Goal: Transaction & Acquisition: Subscribe to service/newsletter

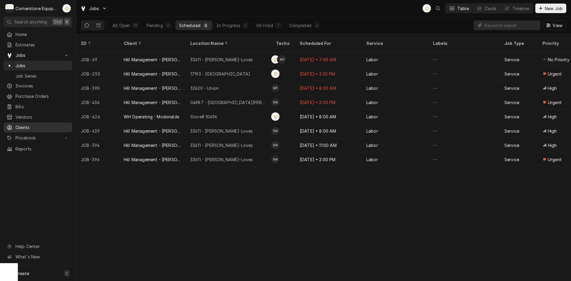
click at [44, 124] on span "Clients" at bounding box center [42, 127] width 54 height 6
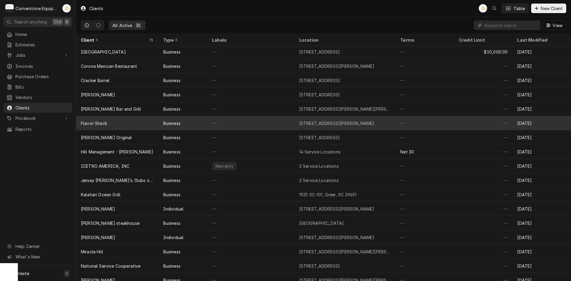
scroll to position [78, 0]
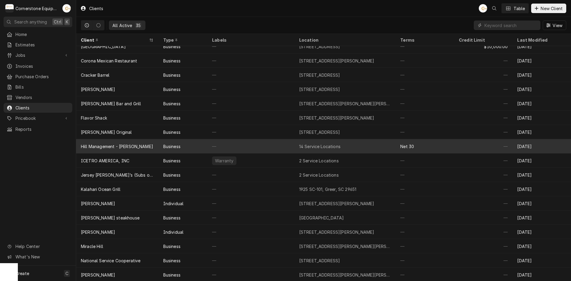
click at [99, 150] on div "Hill Management - [PERSON_NAME]" at bounding box center [117, 146] width 82 height 14
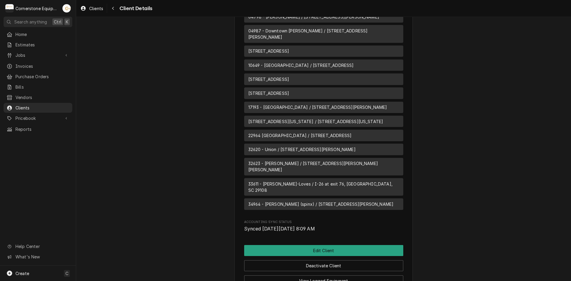
scroll to position [449, 0]
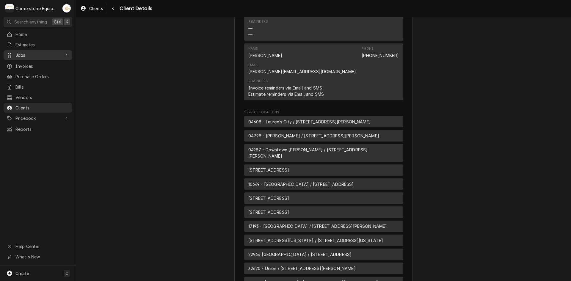
click at [68, 51] on div "Jobs" at bounding box center [38, 54] width 66 height 7
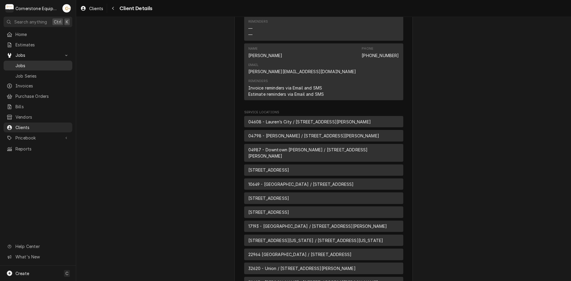
click at [53, 61] on link "Jobs" at bounding box center [38, 66] width 69 height 10
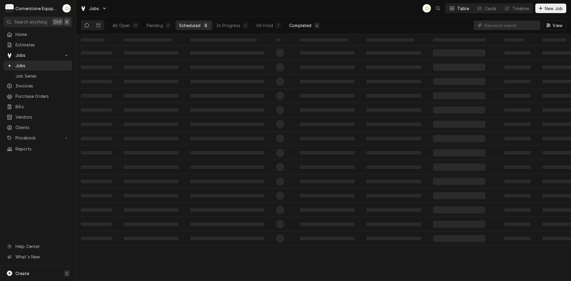
click at [302, 26] on div "Completed" at bounding box center [300, 25] width 22 height 6
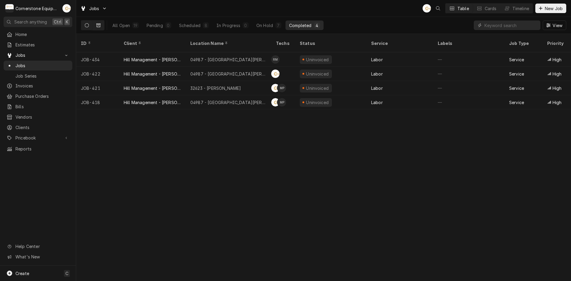
click at [99, 26] on icon "Dynamic Content Wrapper" at bounding box center [98, 25] width 4 height 4
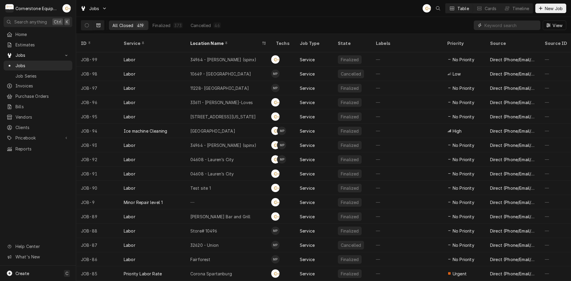
click at [492, 27] on input "Dynamic Content Wrapper" at bounding box center [510, 26] width 53 height 10
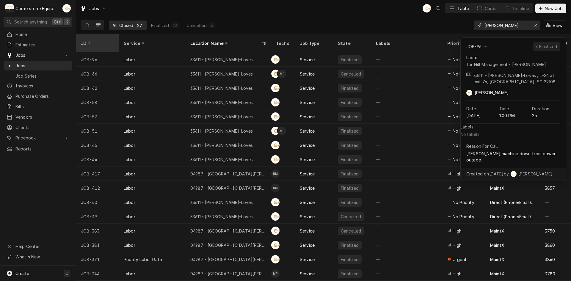
type input "newberry"
click at [103, 42] on div "ID" at bounding box center [97, 43] width 32 height 6
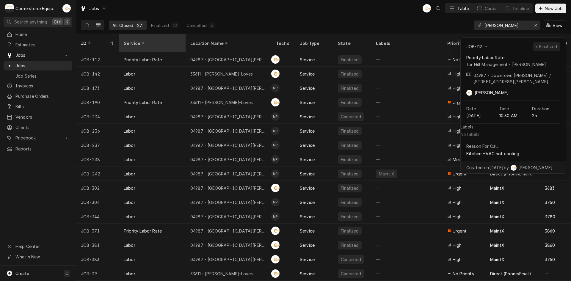
click at [146, 42] on div "Service" at bounding box center [152, 43] width 56 height 6
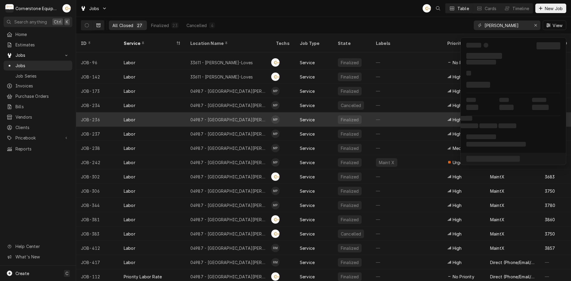
scroll to position [154, 0]
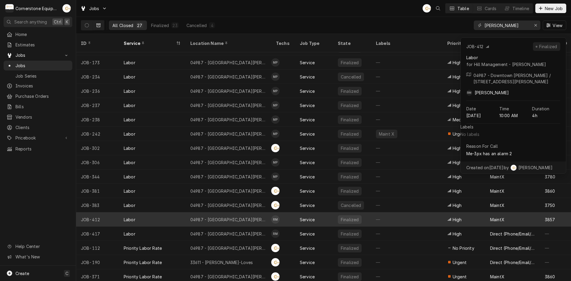
click at [194, 216] on div "04987 - Downtown Newberry" at bounding box center [228, 219] width 86 height 14
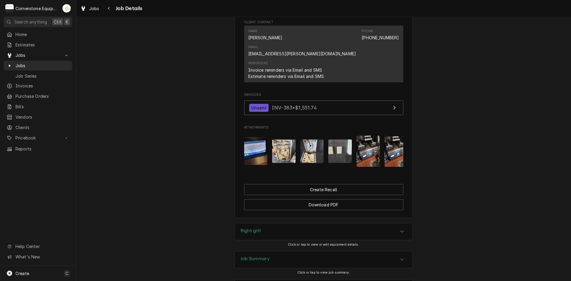
scroll to position [0, 139]
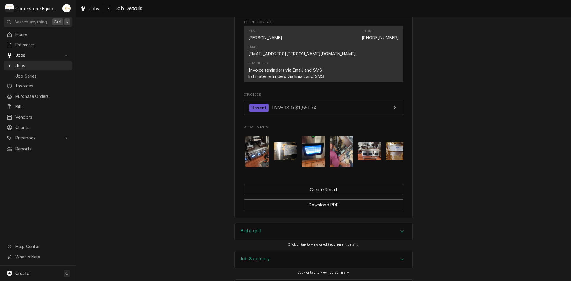
click at [388, 142] on img "Attachments" at bounding box center [397, 151] width 23 height 18
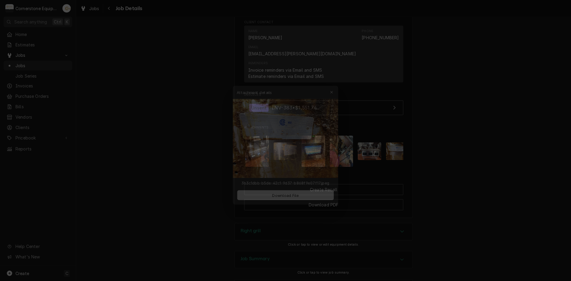
click at [271, 140] on img at bounding box center [285, 133] width 114 height 86
click at [528, 103] on div at bounding box center [285, 140] width 571 height 281
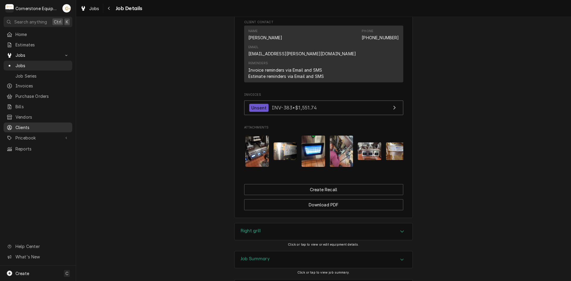
click at [15, 124] on div "Clients" at bounding box center [38, 127] width 63 height 6
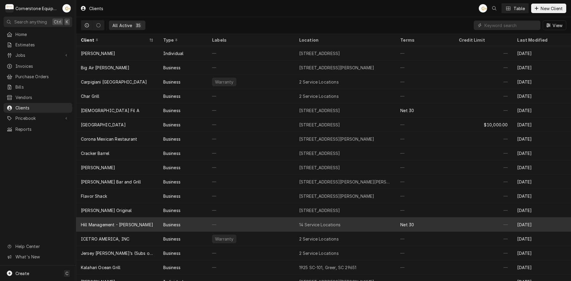
click at [109, 217] on div "Hill Management - [PERSON_NAME]" at bounding box center [117, 224] width 82 height 14
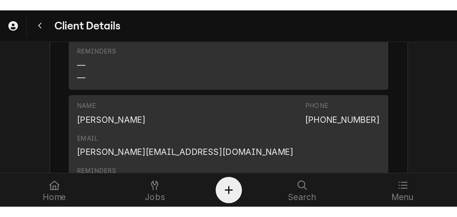
scroll to position [449, 0]
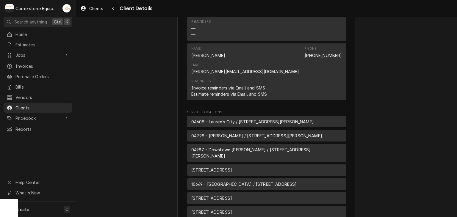
click at [36, 58] on div "Jobs Jobs Job Series" at bounding box center [38, 55] width 69 height 10
click at [36, 57] on div "Jobs" at bounding box center [38, 54] width 66 height 7
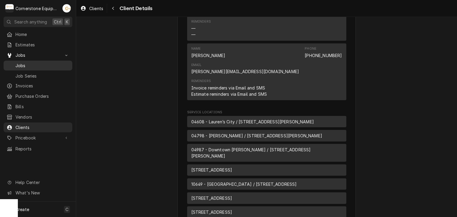
click at [48, 62] on span "Jobs" at bounding box center [42, 65] width 54 height 6
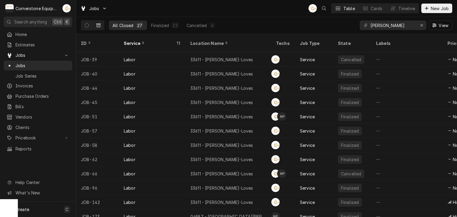
click at [88, 30] on div "All Closed 27 Finalized 23 Cancelled 4" at bounding box center [149, 25] width 137 height 17
click at [88, 27] on icon "Dynamic Content Wrapper" at bounding box center [87, 25] width 4 height 4
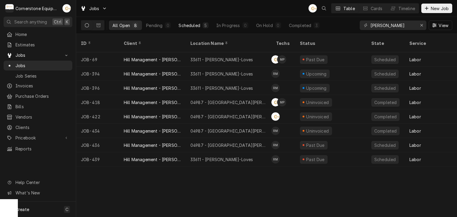
click at [194, 21] on button "Scheduled 5" at bounding box center [193, 26] width 37 height 10
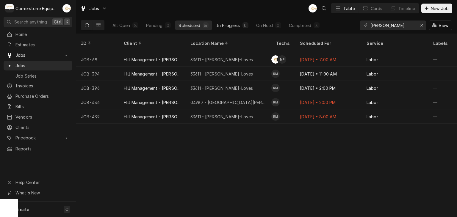
click at [225, 28] on div "In Progress" at bounding box center [228, 25] width 24 height 6
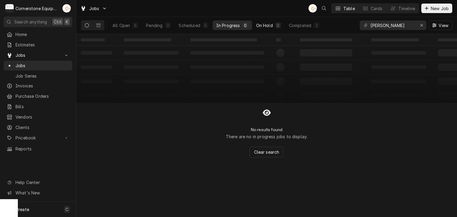
click at [270, 27] on div "On Hold" at bounding box center [264, 25] width 17 height 6
click at [419, 26] on div "Erase input" at bounding box center [421, 25] width 6 height 6
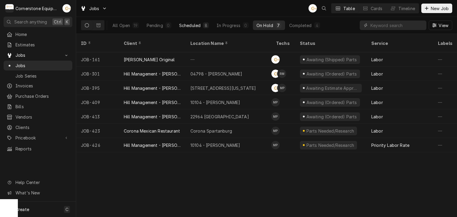
click at [206, 28] on div "8" at bounding box center [206, 25] width 6 height 6
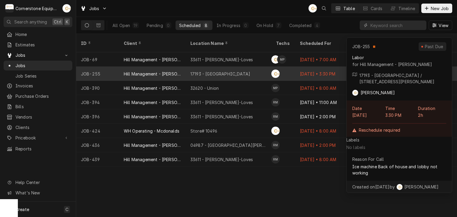
click at [207, 67] on div "17193 - Downtown Greenville" at bounding box center [228, 74] width 86 height 14
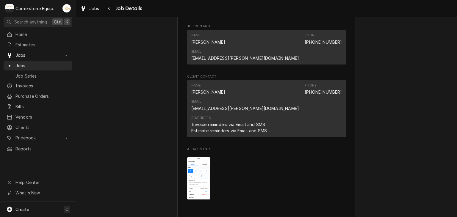
scroll to position [471, 0]
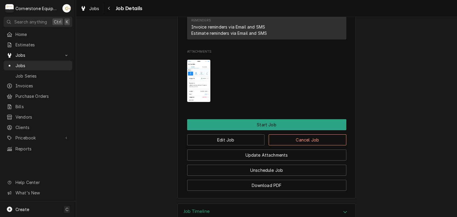
click at [194, 60] on img "Attachments" at bounding box center [198, 81] width 23 height 42
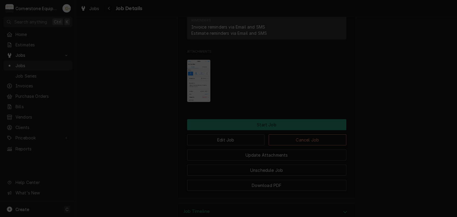
click at [86, 54] on div at bounding box center [228, 108] width 457 height 217
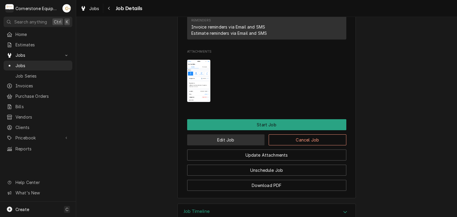
click at [210, 134] on button "Edit Job" at bounding box center [226, 139] width 78 height 11
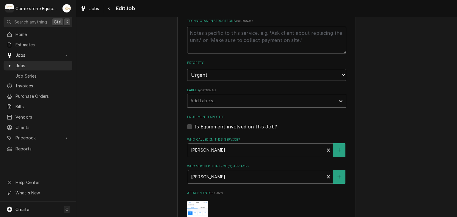
scroll to position [476, 0]
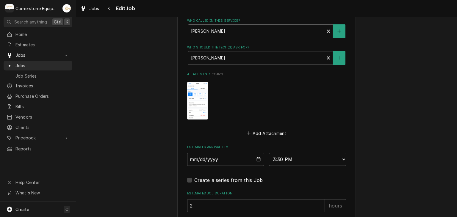
click at [199, 96] on img "Attachments" at bounding box center [197, 100] width 21 height 37
type textarea "x"
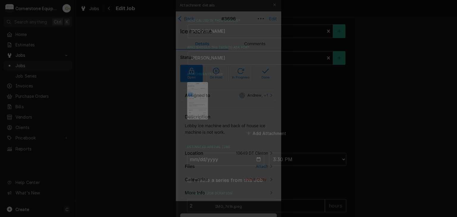
click at [132, 86] on div at bounding box center [228, 108] width 457 height 217
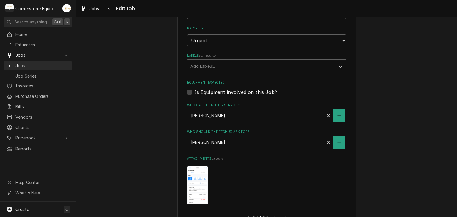
scroll to position [532, 0]
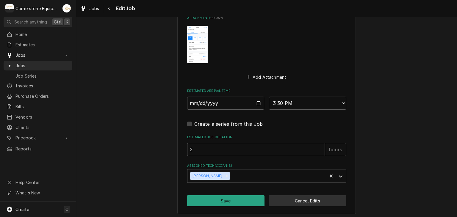
click at [274, 197] on button "Cancel Edits" at bounding box center [307, 200] width 78 height 11
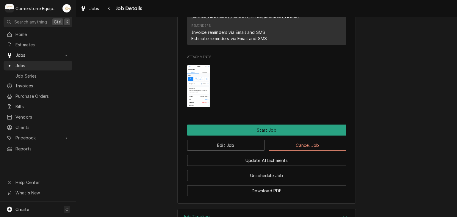
scroll to position [471, 0]
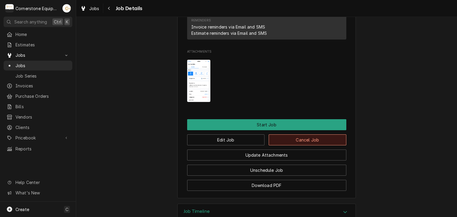
click at [289, 134] on button "Cancel Job" at bounding box center [307, 139] width 78 height 11
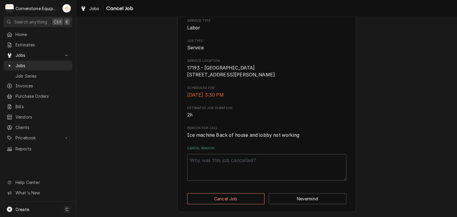
scroll to position [79, 0]
click at [229, 166] on textarea "Cancel Reason" at bounding box center [266, 167] width 159 height 27
type textarea "x"
type textarea "w"
type textarea "x"
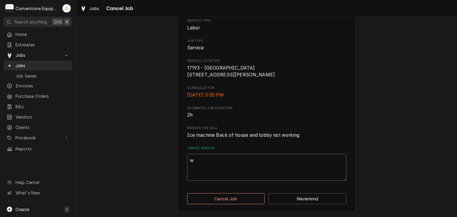
type textarea "wr"
type textarea "x"
type textarea "wro"
type textarea "x"
type textarea "wron"
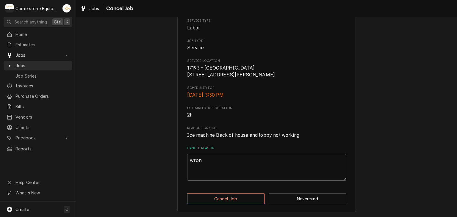
type textarea "x"
type textarea "wrong"
type textarea "x"
type textarea "wrong"
type textarea "x"
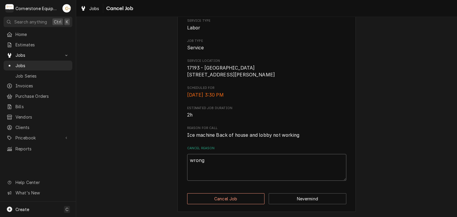
type textarea "wrong l"
type textarea "x"
type textarea "wrong lo"
type textarea "x"
type textarea "wrong loc"
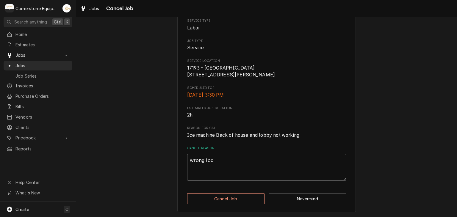
type textarea "x"
type textarea "wrong loca"
type textarea "x"
type textarea "wrong locat"
type textarea "x"
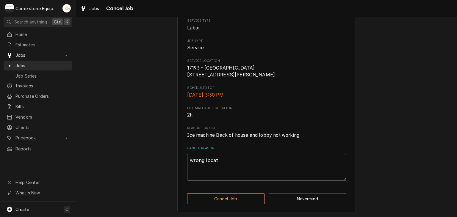
type textarea "wrong locati"
type textarea "x"
type textarea "wrong locatio"
type textarea "x"
type textarea "wrong location"
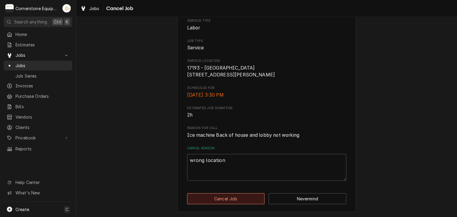
click at [221, 201] on button "Cancel Job" at bounding box center [226, 198] width 78 height 11
type textarea "x"
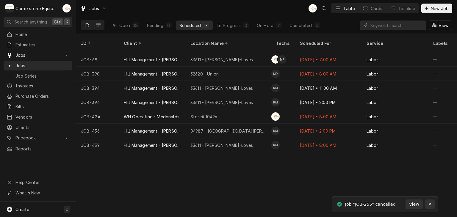
click at [430, 204] on icon "Notifications alt+T" at bounding box center [429, 204] width 4 height 4
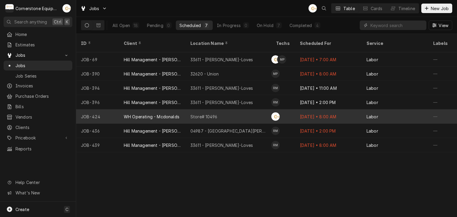
click at [237, 112] on div "Store# 10496" at bounding box center [228, 116] width 86 height 14
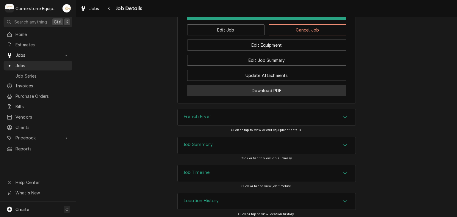
scroll to position [656, 0]
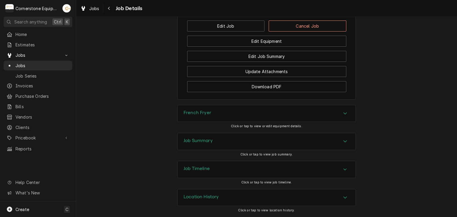
click at [218, 139] on div "Job Summary" at bounding box center [266, 141] width 178 height 17
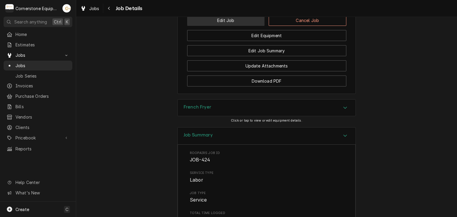
click at [248, 25] on button "Edit Job" at bounding box center [226, 20] width 78 height 11
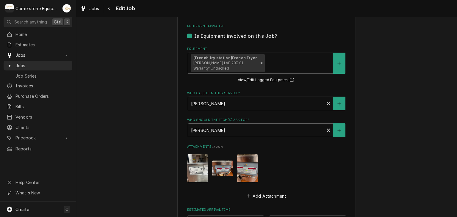
scroll to position [472, 0]
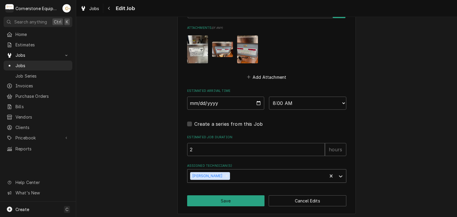
click at [237, 175] on div "Assigned Technician(s)" at bounding box center [277, 176] width 93 height 11
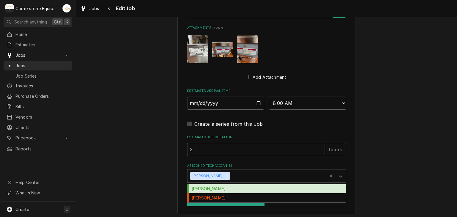
click at [229, 186] on div "[PERSON_NAME]" at bounding box center [266, 188] width 158 height 9
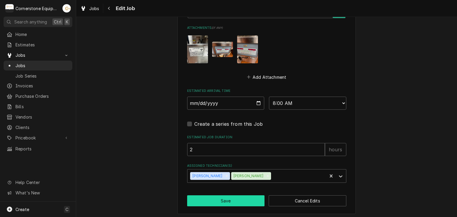
click at [240, 197] on button "Save" at bounding box center [226, 200] width 78 height 11
type textarea "x"
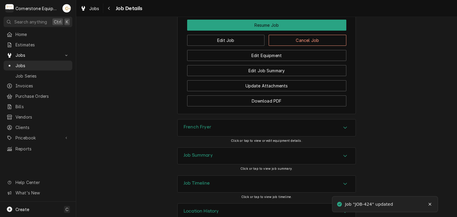
scroll to position [663, 0]
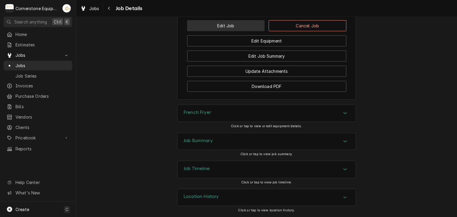
click at [237, 27] on button "Edit Job" at bounding box center [226, 25] width 78 height 11
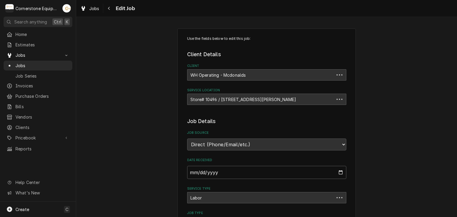
type textarea "x"
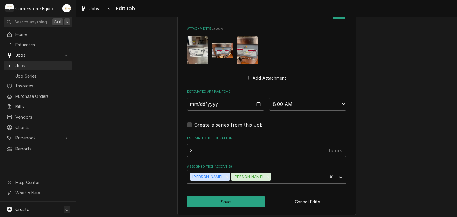
scroll to position [472, 0]
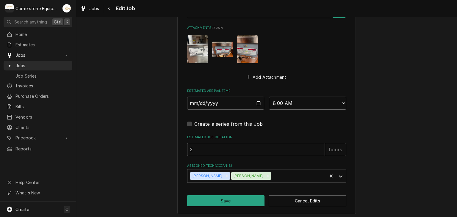
click at [303, 98] on select "AM / PM 6:00 AM 6:15 AM 6:30 AM 6:45 AM 7:00 AM 7:15 AM 7:30 AM 7:45 AM 8:00 AM…" at bounding box center [307, 103] width 77 height 13
select select "09:30:00"
click at [269, 97] on select "AM / PM 6:00 AM 6:15 AM 6:30 AM 6:45 AM 7:00 AM 7:15 AM 7:30 AM 7:45 AM 8:00 AM…" at bounding box center [307, 103] width 77 height 13
click at [231, 199] on button "Save" at bounding box center [226, 200] width 78 height 11
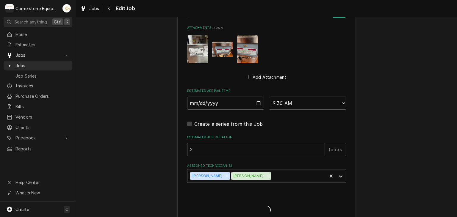
type textarea "x"
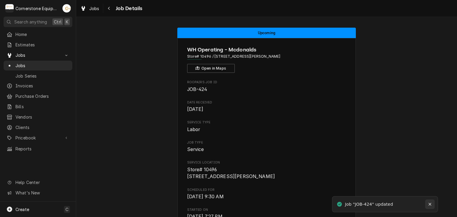
click at [429, 204] on icon "Notifications alt+T" at bounding box center [429, 204] width 4 height 4
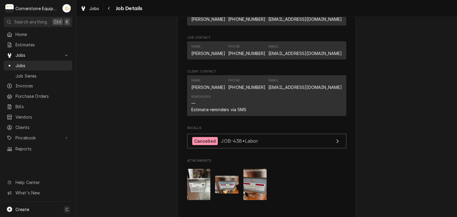
scroll to position [594, 0]
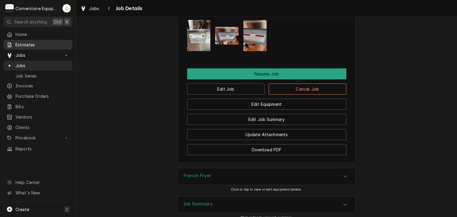
click at [36, 40] on link "Estimates" at bounding box center [38, 45] width 69 height 10
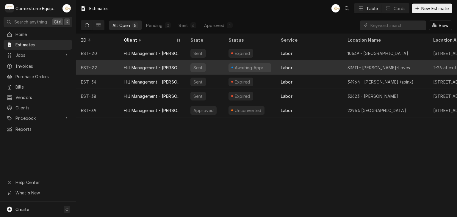
click at [152, 68] on div "Hill Management - [PERSON_NAME]" at bounding box center [152, 68] width 57 height 6
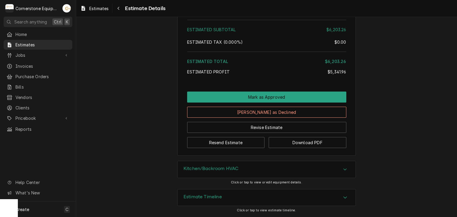
scroll to position [1298, 0]
click at [115, 10] on button "Navigate back" at bounding box center [119, 9] width 10 height 10
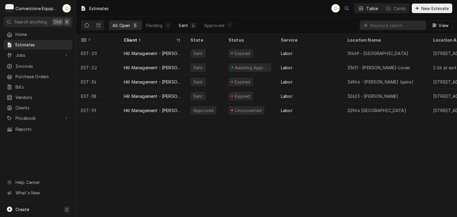
click at [184, 21] on button "Sent 4" at bounding box center [187, 26] width 25 height 10
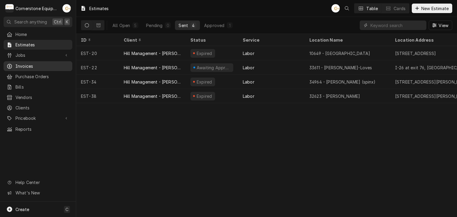
click at [52, 63] on span "Invoices" at bounding box center [42, 66] width 54 height 6
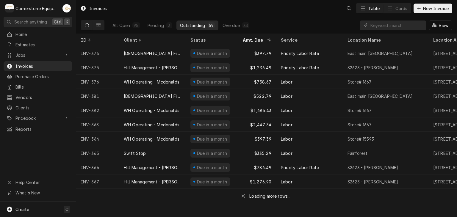
click at [53, 56] on span "Jobs" at bounding box center [37, 55] width 45 height 6
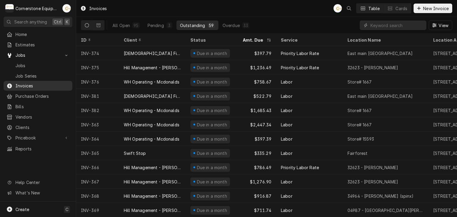
click at [50, 83] on span "Invoices" at bounding box center [42, 86] width 54 height 6
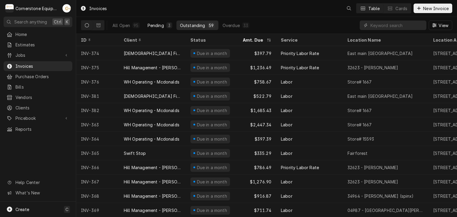
click at [150, 27] on div "Pending" at bounding box center [155, 25] width 16 height 6
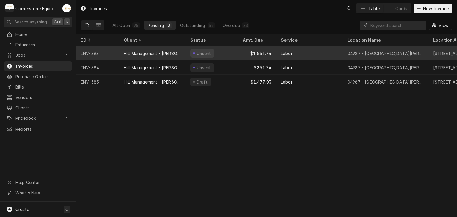
click at [158, 56] on div "Hill Management - McDonald’s" at bounding box center [152, 53] width 67 height 14
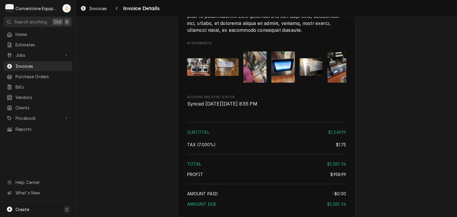
scroll to position [1326, 0]
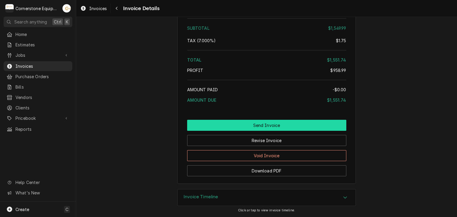
click at [205, 127] on button "Send Invoice" at bounding box center [266, 125] width 159 height 11
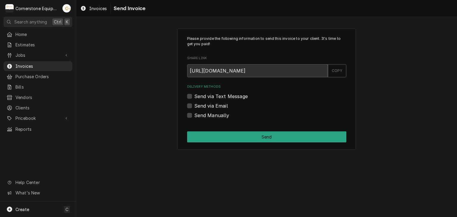
click at [199, 94] on label "Send via Text Message" at bounding box center [221, 96] width 54 height 7
click at [199, 94] on input "Send via Text Message" at bounding box center [273, 99] width 159 height 13
checkbox input "true"
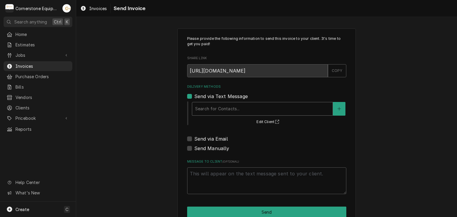
drag, startPoint x: 204, startPoint y: 106, endPoint x: 206, endPoint y: 114, distance: 7.9
click at [204, 106] on div "Delivery Methods" at bounding box center [262, 108] width 134 height 11
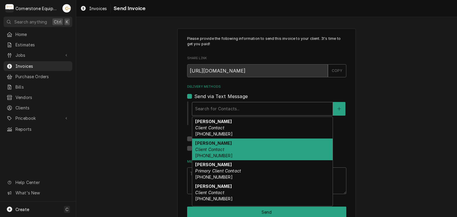
click at [155, 119] on div "Please provide the following information to send this invoice to your client. I…" at bounding box center [266, 126] width 380 height 207
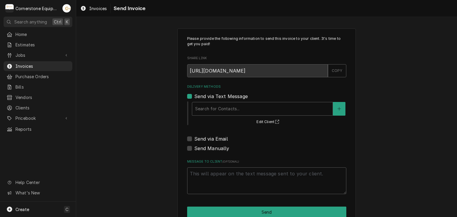
click at [194, 137] on label "Send via Email" at bounding box center [211, 138] width 34 height 7
click at [194, 137] on input "Send via Email" at bounding box center [273, 141] width 159 height 13
checkbox input "true"
type textarea "x"
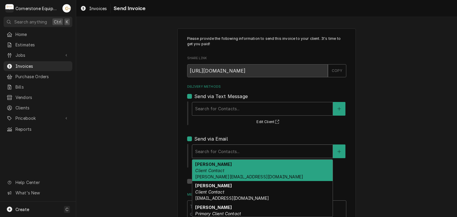
click at [220, 150] on div "Delivery Methods" at bounding box center [262, 151] width 134 height 11
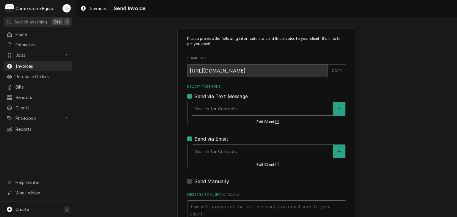
click at [198, 95] on label "Send via Text Message" at bounding box center [221, 96] width 54 height 7
click at [198, 95] on input "Send via Text Message" at bounding box center [273, 99] width 159 height 13
checkbox input "false"
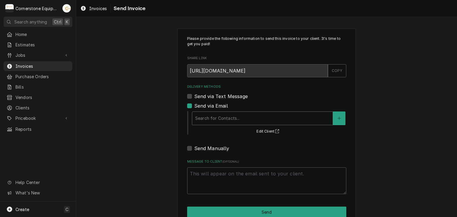
click at [203, 113] on div "Delivery Methods" at bounding box center [262, 118] width 134 height 11
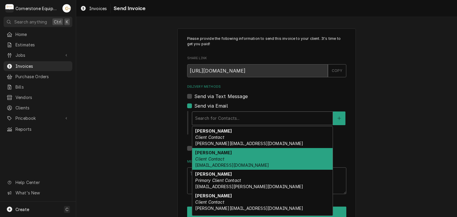
click at [221, 156] on em "Client Contact" at bounding box center [209, 158] width 29 height 5
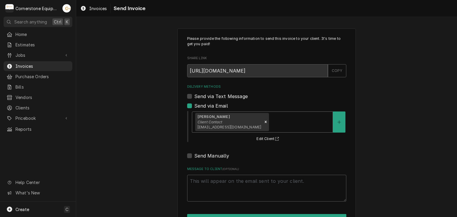
click at [278, 123] on div "Delivery Methods" at bounding box center [299, 122] width 59 height 11
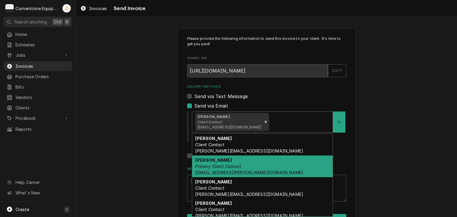
click at [251, 169] on div "[PERSON_NAME] Primary Client Contact [PERSON_NAME][EMAIL_ADDRESS][DOMAIN_NAME]" at bounding box center [262, 166] width 140 height 22
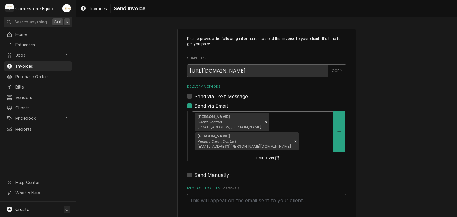
click at [277, 119] on div "[PERSON_NAME] Client Contact [EMAIL_ADDRESS][DOMAIN_NAME] [PERSON_NAME] Primary…" at bounding box center [262, 132] width 140 height 40
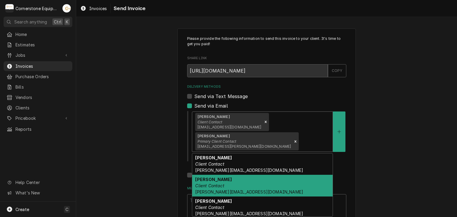
click at [237, 183] on div "[PERSON_NAME] Client Contact [PERSON_NAME][EMAIL_ADDRESS][DOMAIN_NAME]" at bounding box center [262, 186] width 140 height 22
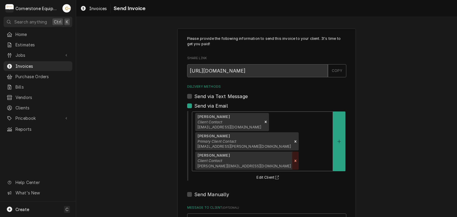
click at [293, 161] on icon "Remove [object Object]" at bounding box center [295, 161] width 4 height 4
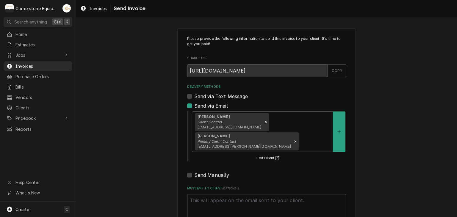
click at [279, 126] on div "[PERSON_NAME] Client Contact [EMAIL_ADDRESS][DOMAIN_NAME] [PERSON_NAME] Primary…" at bounding box center [262, 132] width 140 height 40
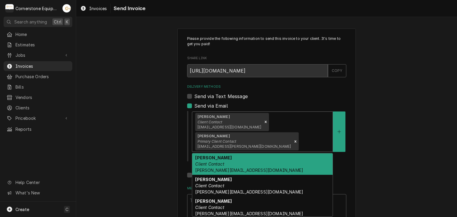
drag, startPoint x: 260, startPoint y: 165, endPoint x: 255, endPoint y: 162, distance: 5.9
click at [260, 165] on div "[PERSON_NAME] Client Contact [PERSON_NAME][EMAIL_ADDRESS][DOMAIN_NAME]" at bounding box center [262, 164] width 140 height 22
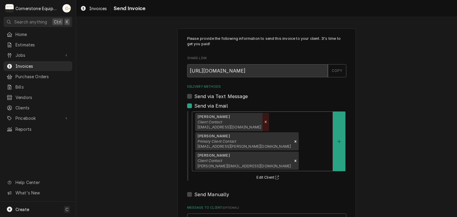
click at [263, 121] on icon "Remove [object Object]" at bounding box center [265, 122] width 4 height 4
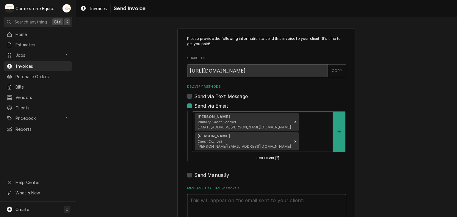
click at [208, 194] on textarea "Message to Client ( optional )" at bounding box center [266, 207] width 159 height 27
type textarea "x"
type textarea "T"
type textarea "x"
type textarea "Th"
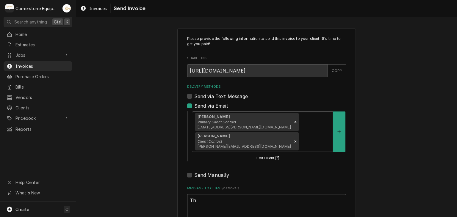
type textarea "x"
type textarea "Tha"
type textarea "x"
type textarea "Than"
type textarea "x"
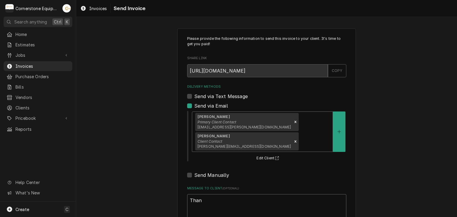
type textarea "Thank"
type textarea "x"
type textarea "Thank"
type textarea "x"
type textarea "Thank o"
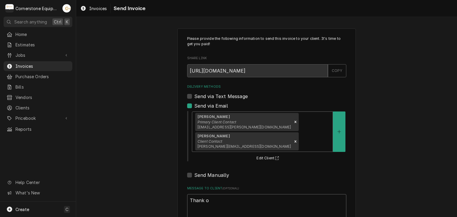
type textarea "x"
type textarea "Thank oy"
type textarea "x"
type textarea "Thank o"
type textarea "x"
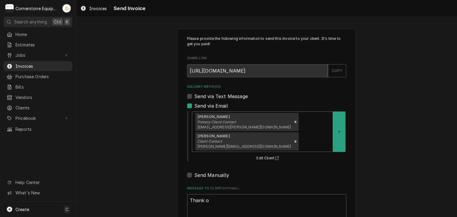
type textarea "Thank"
type textarea "x"
type textarea "Thank y"
type textarea "x"
type textarea "Thank yo"
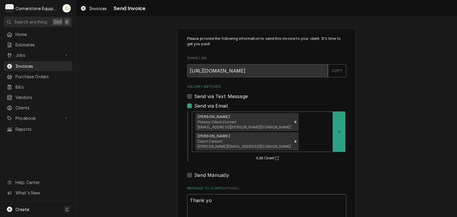
type textarea "x"
type textarea "Thank you"
type textarea "x"
type textarea "Thank you"
type textarea "x"
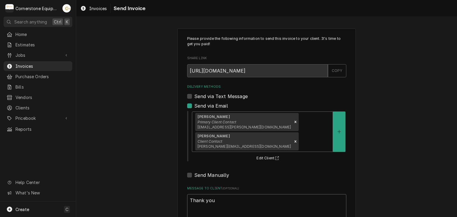
type textarea "Thank you d"
type textarea "x"
type textarea "Thank you do"
type textarea "x"
type textarea "Thank you d"
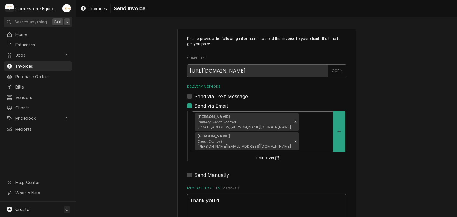
type textarea "x"
type textarea "Thank you f"
type textarea "x"
type textarea "Thank you fo"
type textarea "x"
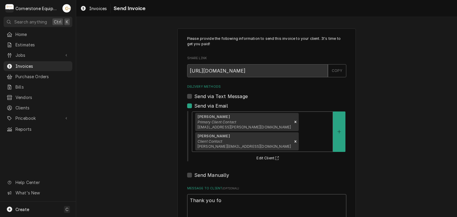
type textarea "Thank you for"
type textarea "x"
type textarea "Thank you for"
type textarea "x"
type textarea "Thank you for t"
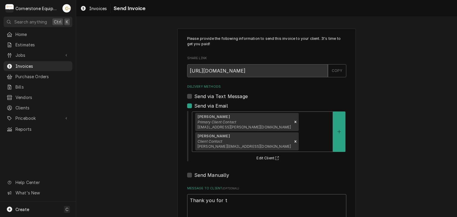
type textarea "x"
type textarea "Thank you for th"
type textarea "x"
type textarea "Thank you for the"
type textarea "x"
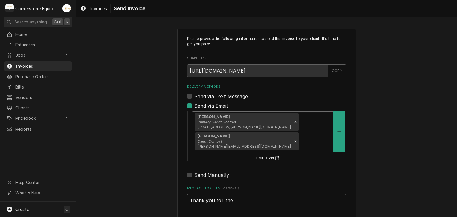
type textarea "Thank you for the"
type textarea "x"
type textarea "Thank you for the o"
type textarea "x"
type textarea "Thank you for the op"
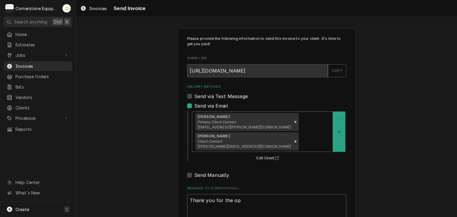
type textarea "x"
type textarea "Thank you for the opp"
type textarea "x"
type textarea "Thank you for the oppo"
type textarea "x"
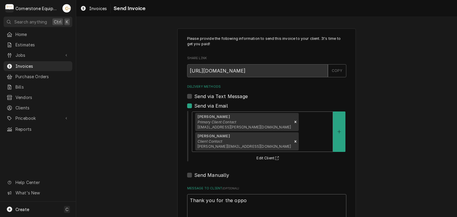
type textarea "Thank you for the oppor"
type textarea "x"
type textarea "Thank you for the opport"
type textarea "x"
type textarea "Thank you for the opportu"
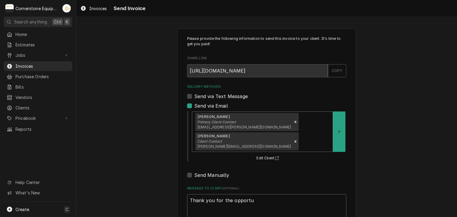
type textarea "x"
type textarea "Thank you for the opportun"
type textarea "x"
type textarea "Thank you for the opportuni"
type textarea "x"
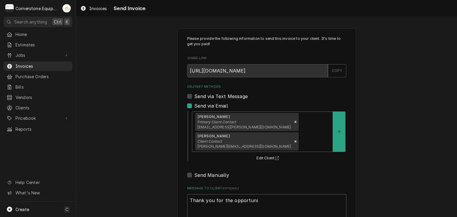
type textarea "Thank you for the opportunit"
type textarea "x"
type textarea "Thank you for the opportunit"
type textarea "x"
type textarea "Thank you for the opportunit y"
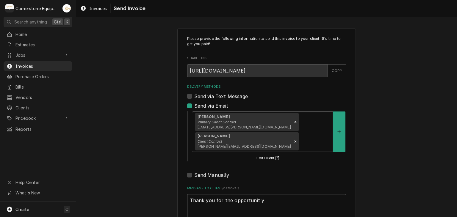
type textarea "x"
type textarea "Thank you for the opportunit y"
type textarea "x"
type textarea "Thank you for the opportunit y"
type textarea "x"
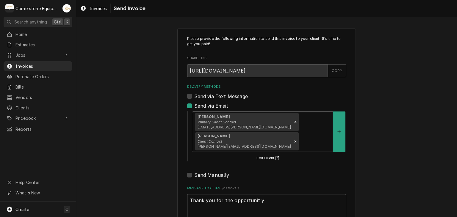
type textarea "Thank you for the opportunit"
type textarea "x"
type textarea "Thank you for the opportunit y"
type textarea "x"
type textarea "Thank you for the opportunit"
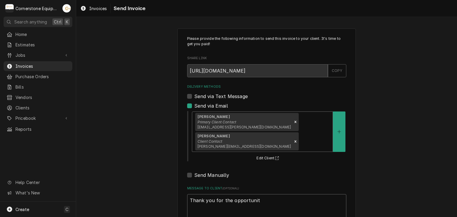
type textarea "x"
type textarea "Thank you for the opportunit y"
type textarea "x"
type textarea "Thank you for the opportunit y"
type textarea "x"
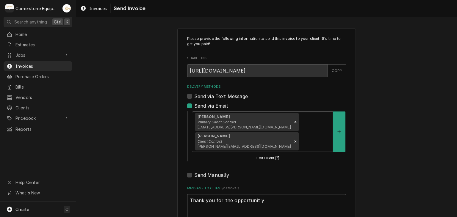
type textarea "Thank you for the opportunit y t"
type textarea "x"
type textarea "Thank you for the opportunit y"
type textarea "x"
type textarea "Thank you for the opportunit y"
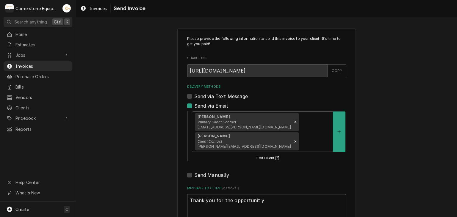
type textarea "x"
type textarea "Thank you for the opportunit"
type textarea "x"
type textarea "Thank you for the opportunit"
type textarea "x"
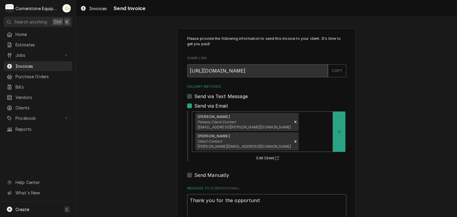
type textarea "Thank you for the opportunity"
type textarea "x"
type textarea "Thank you for the opportunity"
type textarea "x"
type textarea "Thank you for the opportunity t"
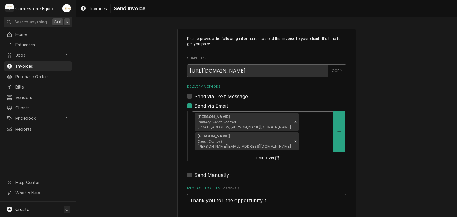
type textarea "x"
type textarea "Thank you for the opportunity to"
type textarea "x"
type textarea "Thank you for the opportunity to"
type textarea "x"
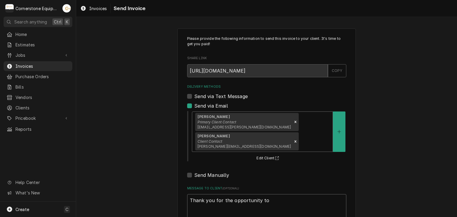
type textarea "Thank you for the opportunity to b"
type textarea "x"
type textarea "Thank you for the opportunity to be"
type textarea "x"
type textarea "Thank you for the opportunity to be"
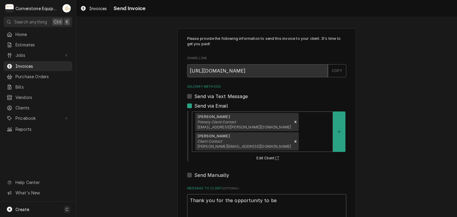
type textarea "x"
type textarea "Thank you for the opportunity to be o"
type textarea "x"
type textarea "Thank you for the opportunity to be o"
type textarea "x"
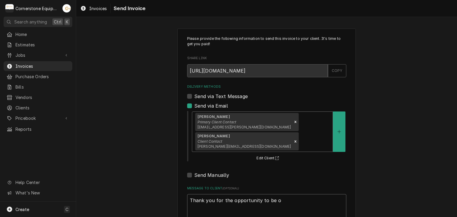
type textarea "Thank you for the opportunity to be o"
type textarea "x"
type textarea "Thank you for the opportunity to be of"
type textarea "x"
type textarea "Thank you for the opportunity to be of"
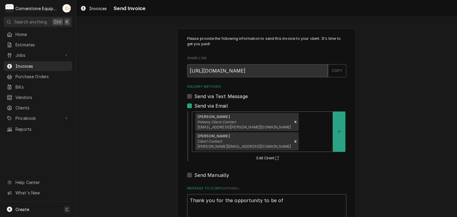
type textarea "x"
type textarea "Thank you for the opportunity to be of s"
type textarea "x"
type textarea "Thank you for the opportunity to be of se"
type textarea "x"
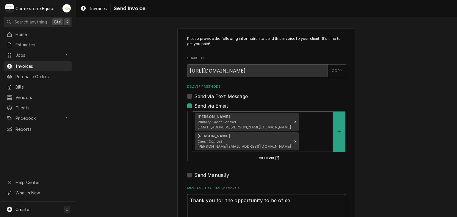
type textarea "Thank you for the opportunity to be of ser"
type textarea "x"
type textarea "Thank you for the opportunity to be of serv"
type textarea "x"
type textarea "Thank you for the opportunity to be of servi"
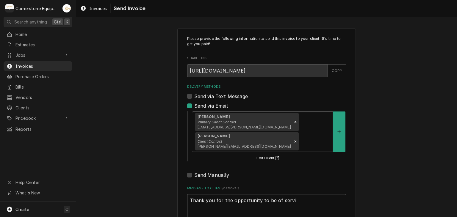
type textarea "x"
type textarea "Thank you for the opportunity to be of servic"
type textarea "x"
type textarea "Thank you for the opportunity to be of service"
type textarea "x"
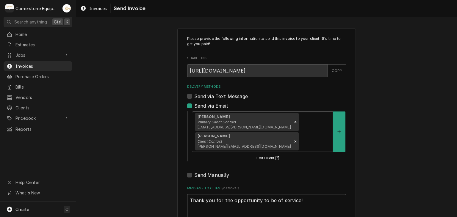
drag, startPoint x: 296, startPoint y: 195, endPoint x: 185, endPoint y: 194, distance: 110.6
click at [187, 194] on textarea "Thank you for the opportunity to be of service!" at bounding box center [266, 207] width 159 height 27
type textarea "Thank you for the opportunity to be of service!"
click at [90, 98] on div "Please provide the following information to send this invoice to your client. I…" at bounding box center [266, 140] width 380 height 234
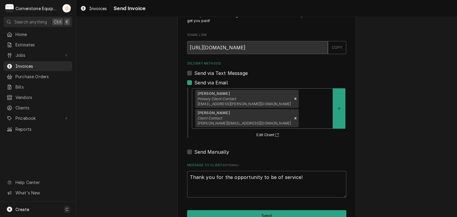
scroll to position [32, 0]
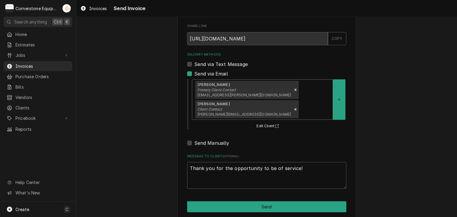
click at [238, 210] on div "Please provide the following information to send this invoice to your client. I…" at bounding box center [266, 108] width 178 height 224
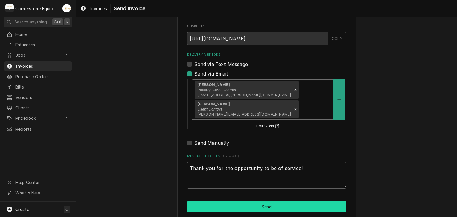
click at [238, 203] on button "Send" at bounding box center [266, 206] width 159 height 11
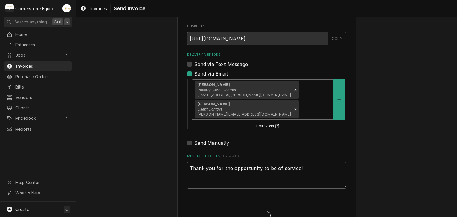
type textarea "x"
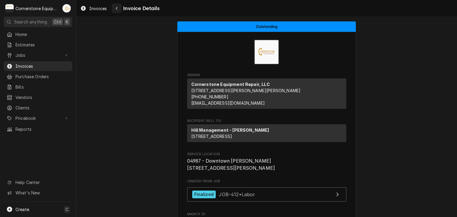
click at [115, 10] on div "Navigate back" at bounding box center [117, 8] width 6 height 6
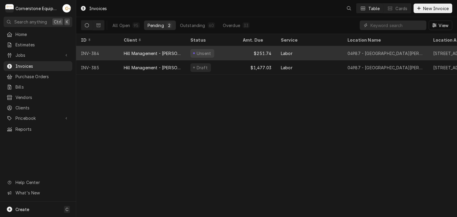
click at [156, 56] on div "Hill Management - [PERSON_NAME]" at bounding box center [152, 53] width 67 height 14
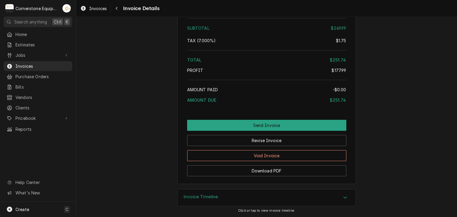
scroll to position [979, 0]
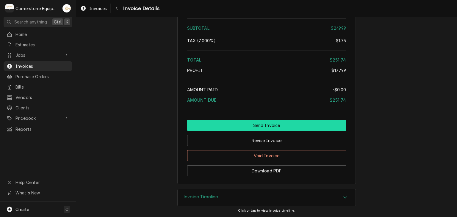
click at [245, 124] on button "Send Invoice" at bounding box center [266, 125] width 159 height 11
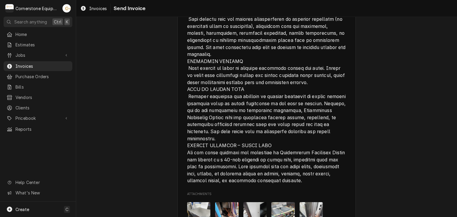
scroll to position [979, 0]
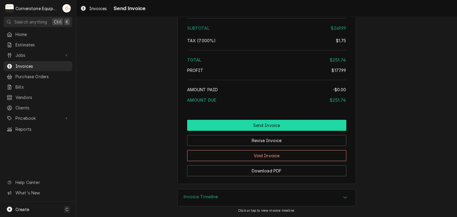
click at [264, 125] on button "Send Invoice" at bounding box center [266, 125] width 159 height 11
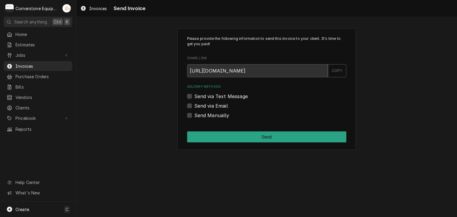
click at [219, 105] on label "Send via Email" at bounding box center [211, 105] width 34 height 7
click at [219, 105] on input "Send via Email" at bounding box center [273, 108] width 159 height 13
checkbox input "true"
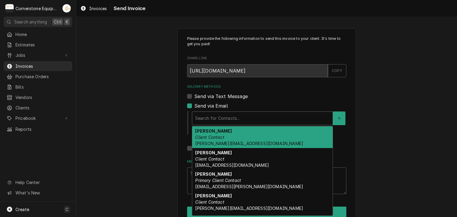
click at [217, 116] on div "Delivery Methods" at bounding box center [262, 118] width 134 height 11
click at [212, 141] on span "amy@masonmcdonalds.com" at bounding box center [249, 143] width 108 height 5
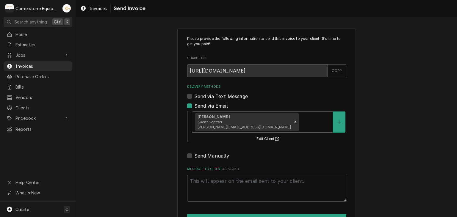
click at [300, 125] on div "Delivery Methods" at bounding box center [315, 122] width 30 height 11
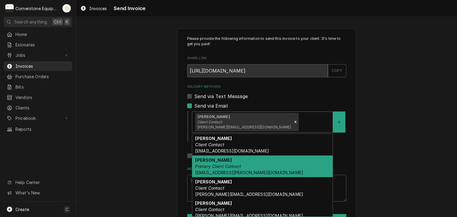
click at [241, 163] on div "Ashton Vazquez Primary Client Contact ashton.vazquez@us.stores.mcd.com" at bounding box center [262, 166] width 140 height 22
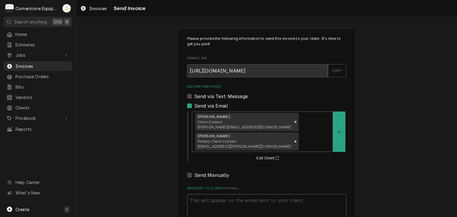
click at [214, 194] on textarea "Message to Client ( optional )" at bounding box center [266, 207] width 159 height 27
type textarea "x"
type textarea "T"
type textarea "x"
type textarea "Th"
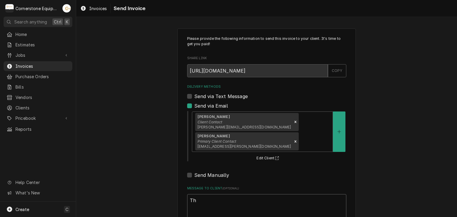
type textarea "x"
type textarea "Than"
type textarea "x"
type textarea "Thank"
type textarea "x"
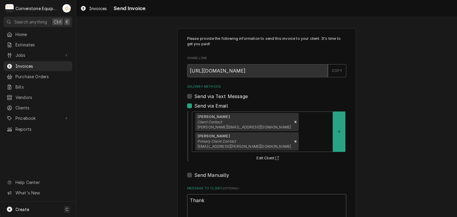
type textarea "Thank"
type textarea "x"
type textarea "Thank yo"
type textarea "x"
type textarea "Thank you"
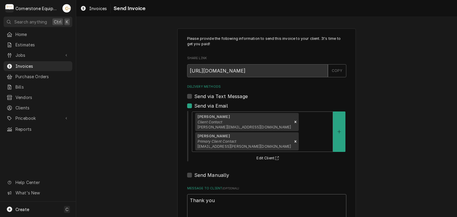
type textarea "x"
type textarea "Thank you"
type textarea "x"
type textarea "Thank you f"
type textarea "x"
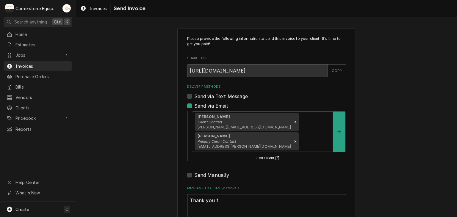
type textarea "Thank you fo"
type textarea "x"
type textarea "Thank you for"
type textarea "x"
type textarea "Thank you fo"
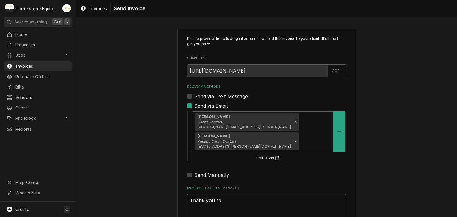
type textarea "x"
type textarea "Thank you f"
type textarea "x"
type textarea "Thank you"
type textarea "x"
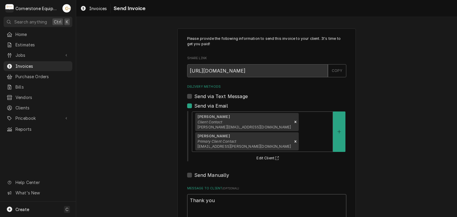
type textarea "Thank you"
type textarea "x"
type textarea "Thank yo"
type textarea "x"
type textarea "Thank y"
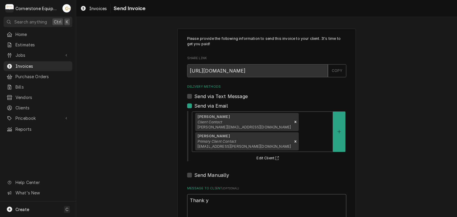
type textarea "x"
type textarea "Thank"
type textarea "x"
type textarea "Thank"
type textarea "x"
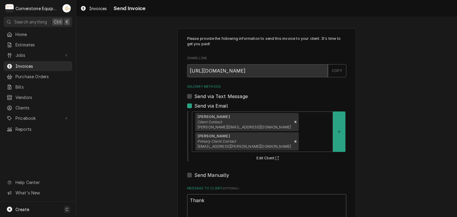
type textarea "Than"
type textarea "x"
type textarea "Tha"
type textarea "x"
type textarea "Th"
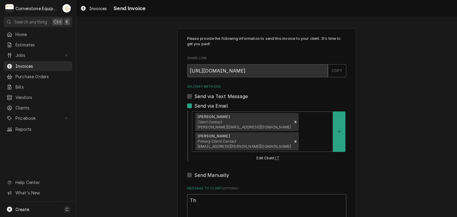
type textarea "x"
type textarea "T"
type textarea "x"
paste textarea "Thank you for the opportunity to be of service!"
type textarea "x"
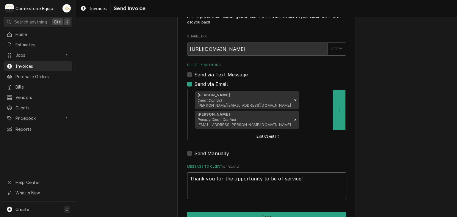
scroll to position [32, 0]
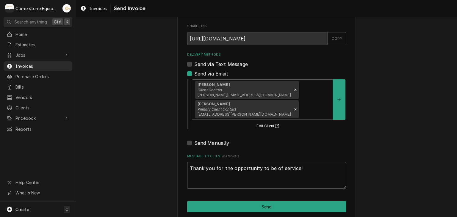
type textarea "Thank you for the opportunity to be of service!"
click at [216, 206] on div "Please provide the following information to send this invoice to your client. I…" at bounding box center [266, 108] width 178 height 224
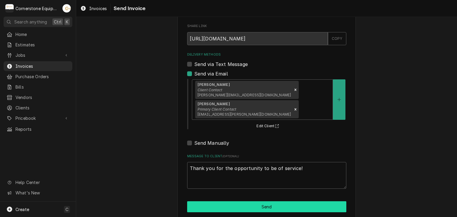
click at [217, 202] on button "Send" at bounding box center [266, 206] width 159 height 11
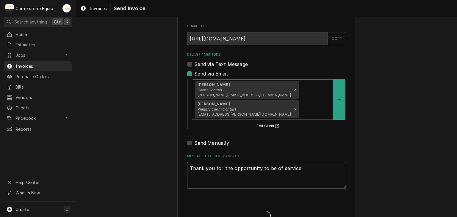
type textarea "x"
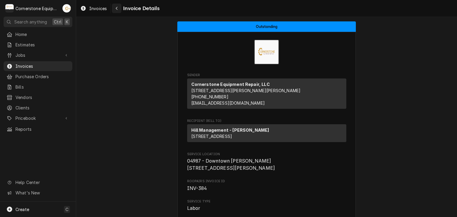
click at [113, 7] on button "Navigate back" at bounding box center [117, 9] width 10 height 10
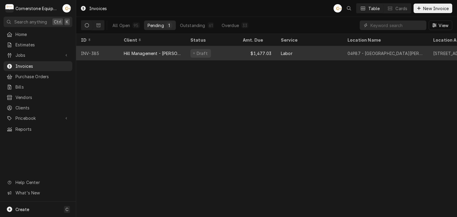
click at [177, 48] on div "Hill Management - [PERSON_NAME]" at bounding box center [152, 53] width 67 height 14
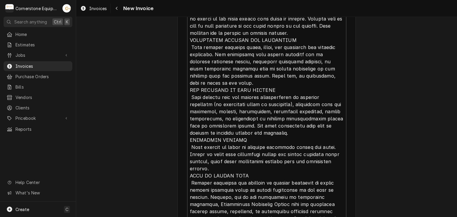
scroll to position [1469, 0]
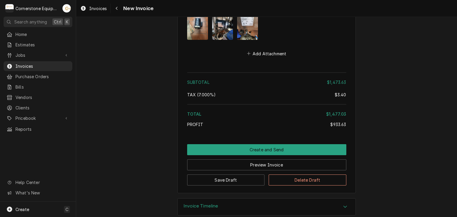
click at [246, 155] on div "Preview Invoice" at bounding box center [266, 162] width 159 height 15
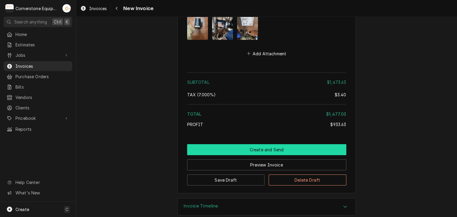
click at [243, 144] on button "Create and Send" at bounding box center [266, 149] width 159 height 11
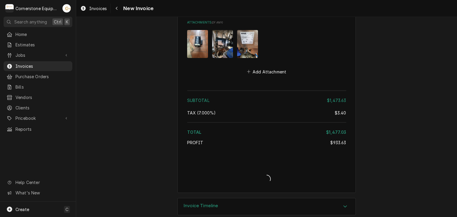
type textarea "x"
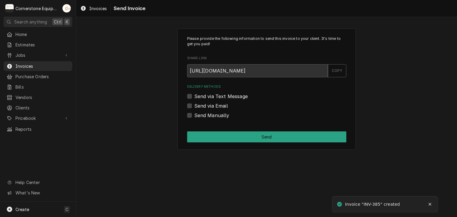
click at [223, 106] on label "Send via Email" at bounding box center [211, 105] width 34 height 7
click at [223, 106] on input "Send via Email" at bounding box center [273, 108] width 159 height 13
checkbox input "true"
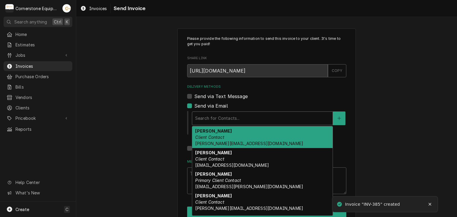
click at [220, 114] on div "Delivery Methods" at bounding box center [262, 118] width 134 height 11
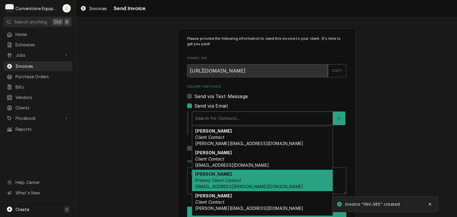
click at [213, 174] on strong "Ashton Vazquez" at bounding box center [213, 174] width 37 height 5
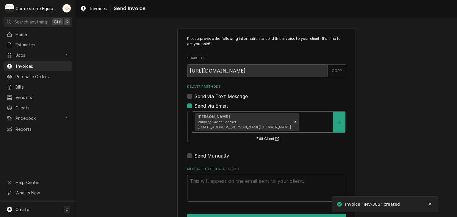
click at [288, 113] on div "Ashton Vazquez Primary Client Contact ashton.vazquez@us.stores.mcd.com" at bounding box center [262, 122] width 140 height 21
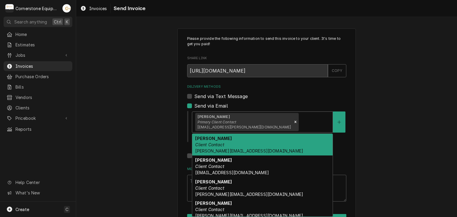
click at [250, 150] on span "amy@masonmcdonalds.com" at bounding box center [249, 150] width 108 height 5
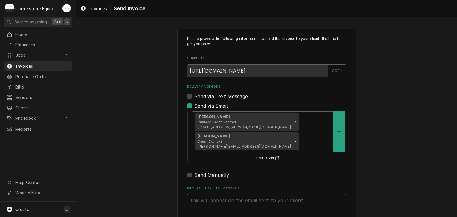
click at [196, 199] on textarea "Message to Client ( optional )" at bounding box center [266, 207] width 159 height 27
paste textarea "Thank you for the opportunity to be of service!"
type textarea "x"
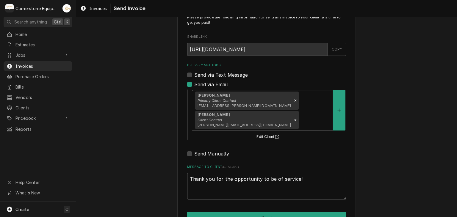
scroll to position [32, 0]
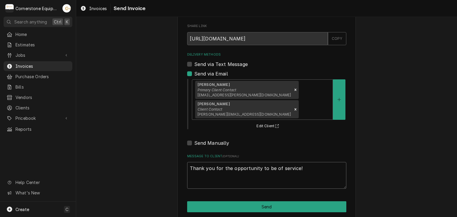
type textarea "Thank you for the opportunity to be of service!"
drag, startPoint x: 221, startPoint y: 216, endPoint x: 222, endPoint y: 206, distance: 9.8
click at [221, 215] on div "Please provide the following information to send this invoice to your client. I…" at bounding box center [266, 108] width 380 height 234
click at [222, 205] on div "Please provide the following information to send this invoice to your client. I…" at bounding box center [266, 108] width 178 height 224
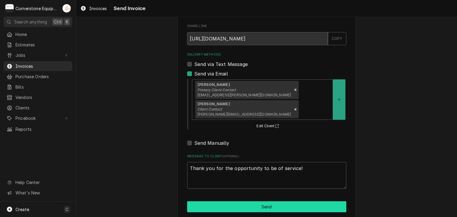
click at [227, 201] on button "Send" at bounding box center [266, 206] width 159 height 11
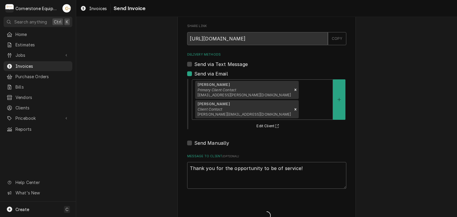
type textarea "x"
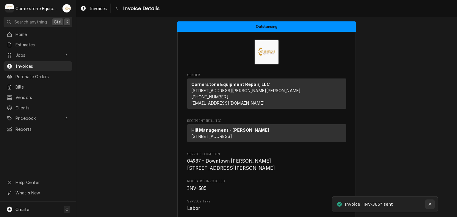
click at [426, 202] on button "Notifications alt+T" at bounding box center [430, 204] width 10 height 10
click at [48, 61] on link "Invoices" at bounding box center [38, 66] width 69 height 10
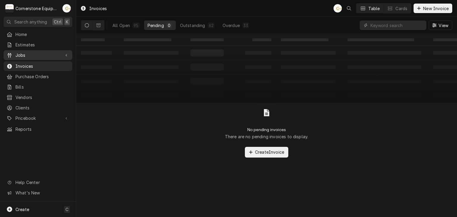
click at [58, 51] on div "Jobs" at bounding box center [38, 54] width 66 height 7
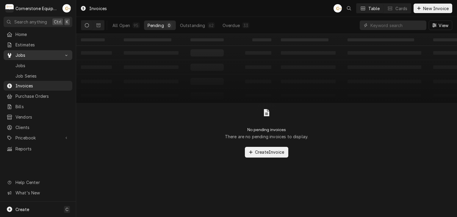
click at [57, 57] on link "Jobs" at bounding box center [38, 55] width 69 height 10
